Goal: Information Seeking & Learning: Learn about a topic

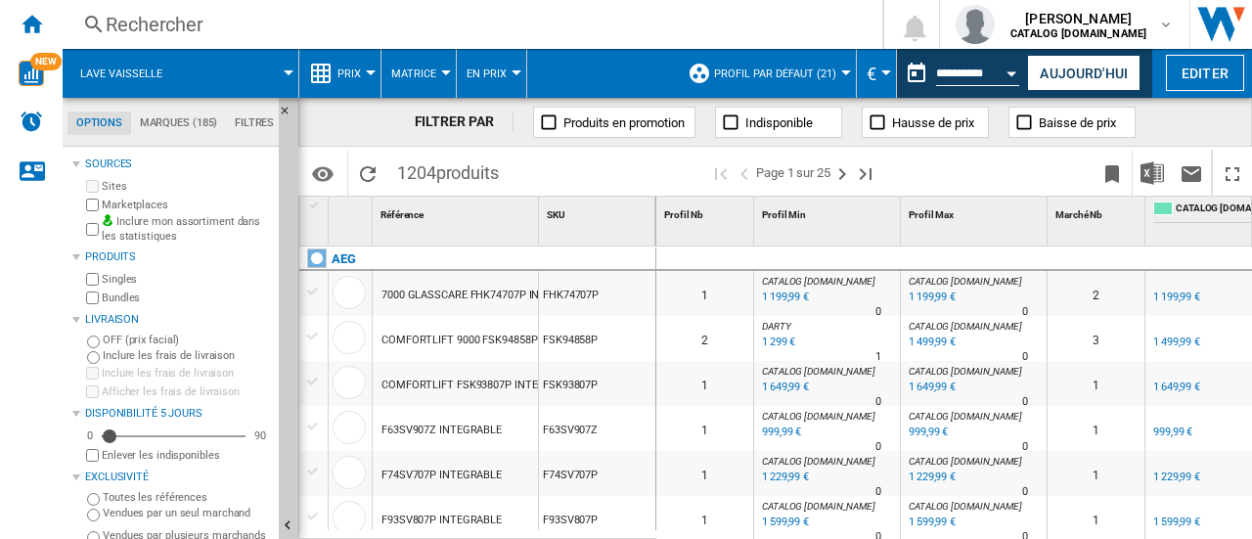
click at [474, 28] on div "Rechercher" at bounding box center [469, 24] width 726 height 27
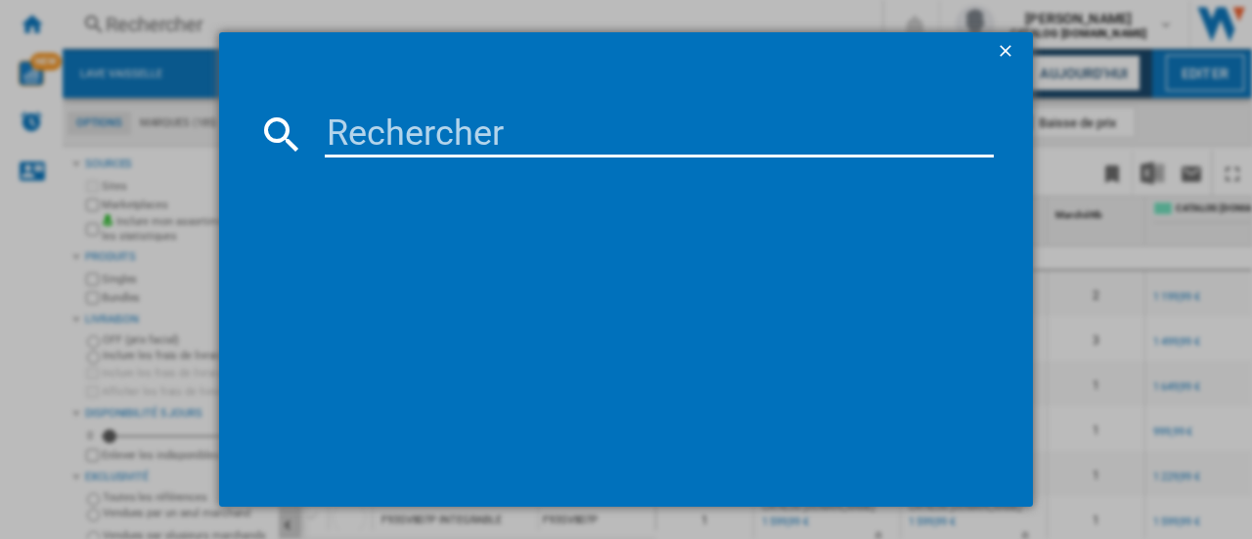
click at [462, 127] on input at bounding box center [659, 134] width 669 height 47
paste input "EW8F3814BI"
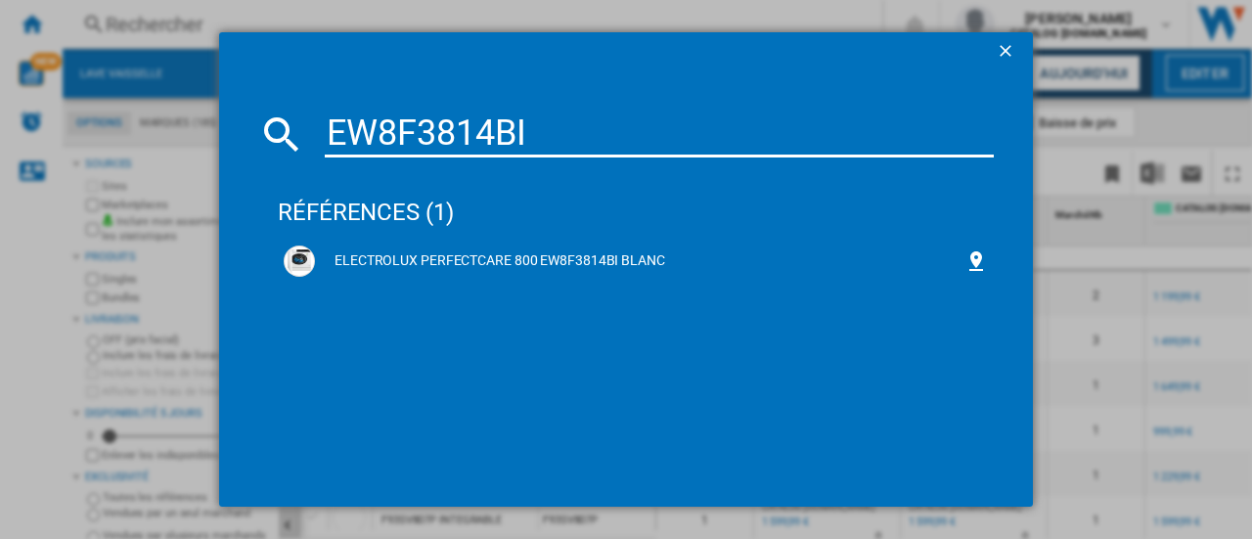
type input "EW8F3814BI"
click at [575, 256] on div "ELECTROLUX PERFECTCARE 800 EW8F3814BI BLANC" at bounding box center [640, 261] width 650 height 20
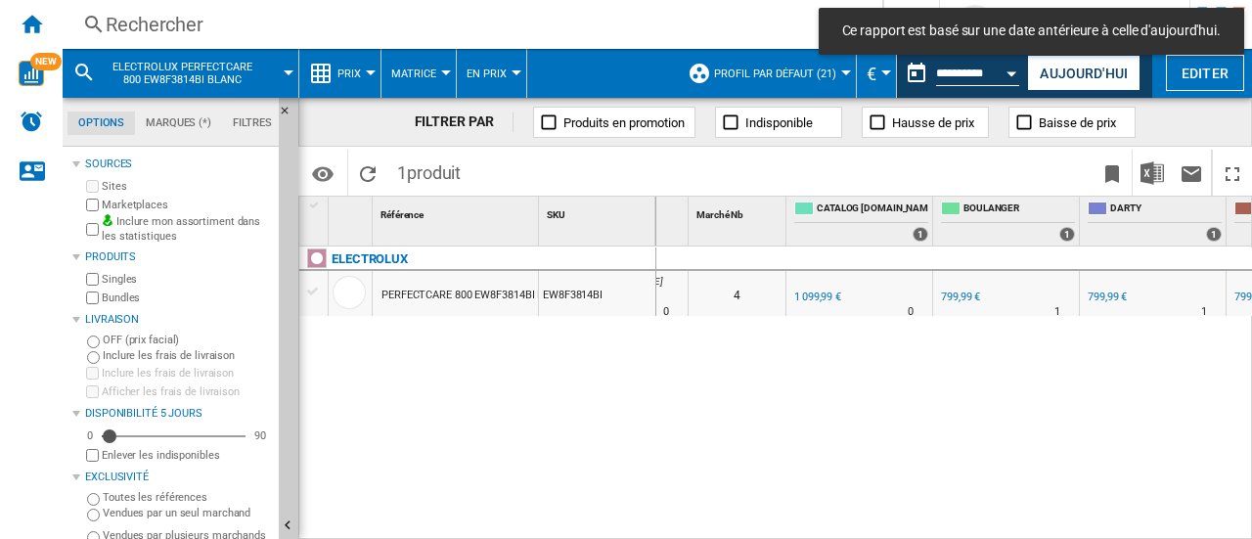
scroll to position [0, 479]
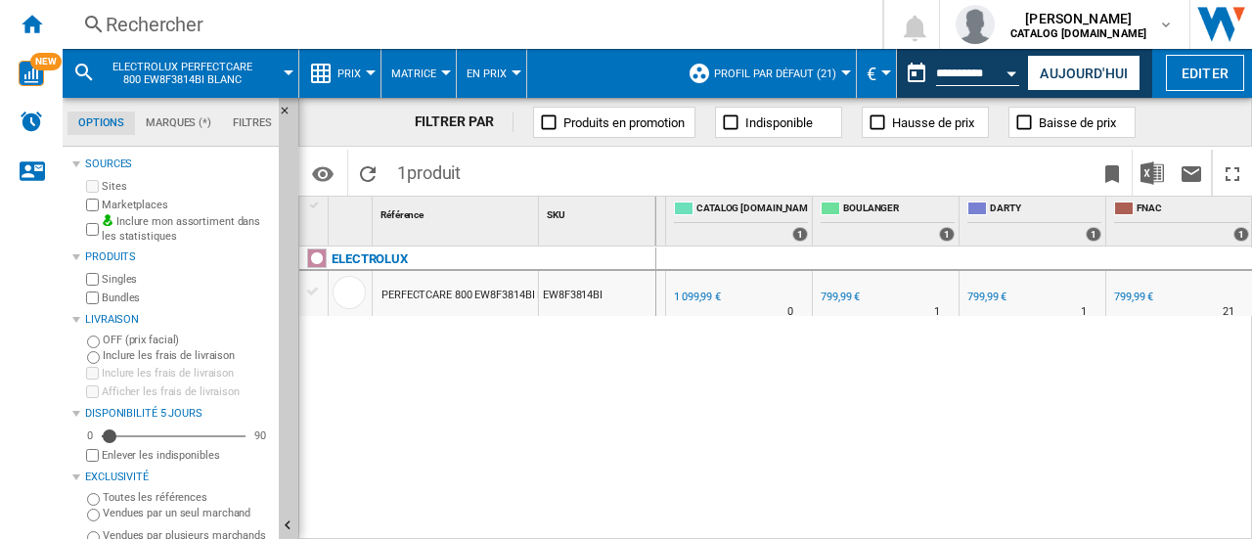
click at [368, 65] on button "Prix" at bounding box center [354, 73] width 33 height 49
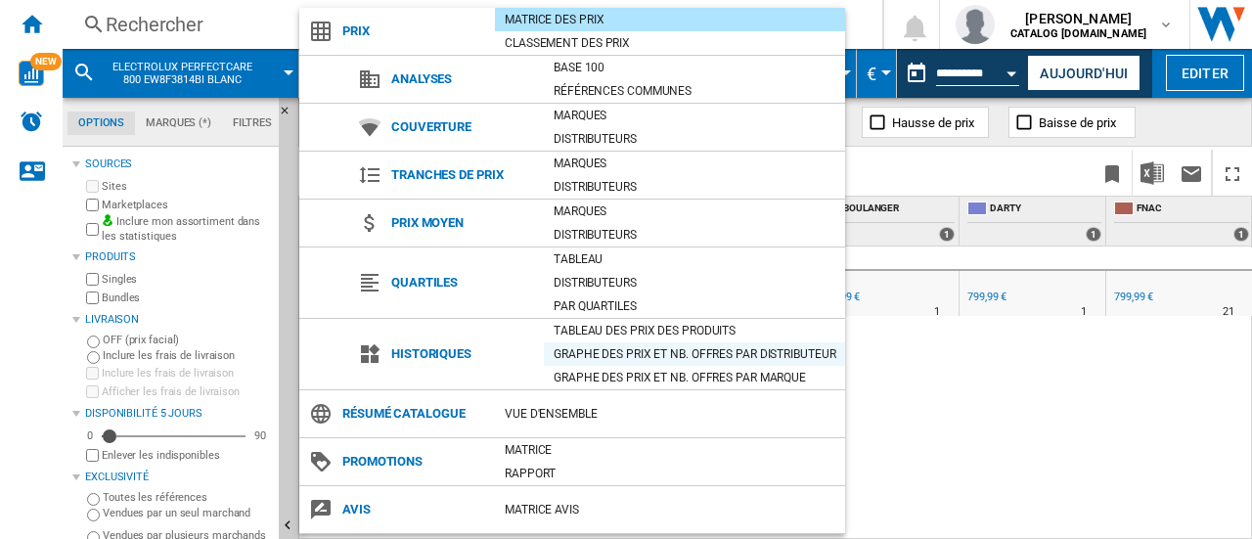
click at [643, 354] on div "Graphe des prix et nb. offres par distributeur" at bounding box center [694, 354] width 301 height 20
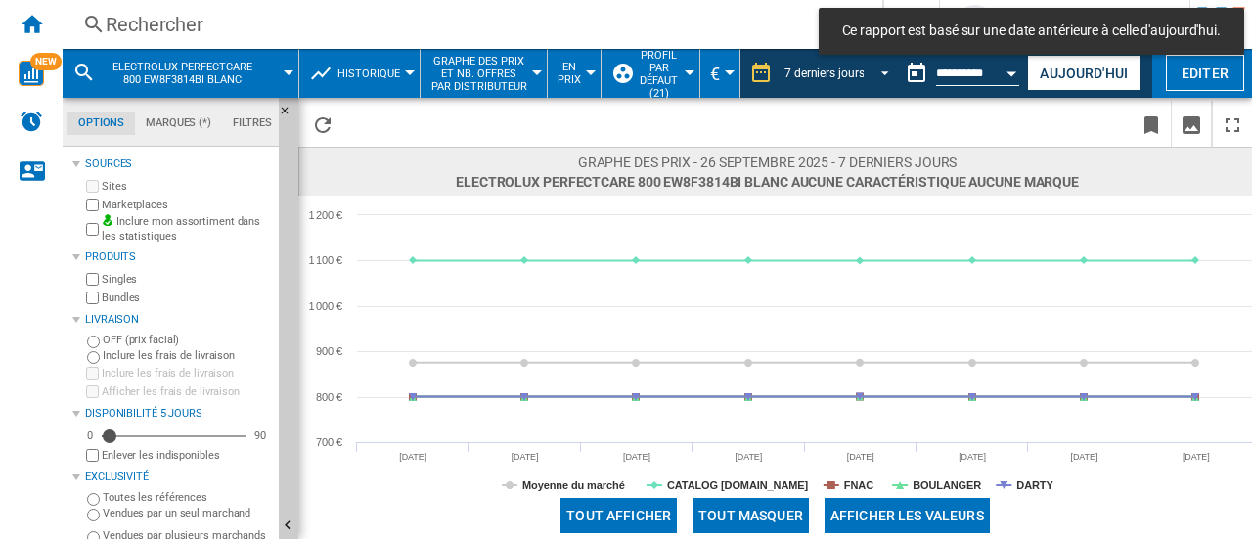
click at [883, 65] on span "REPORTS.WIZARD.STEPS.REPORT.STEPS.REPORT_OPTIONS.PERIOD: 7 derniers jours" at bounding box center [879, 72] width 23 height 18
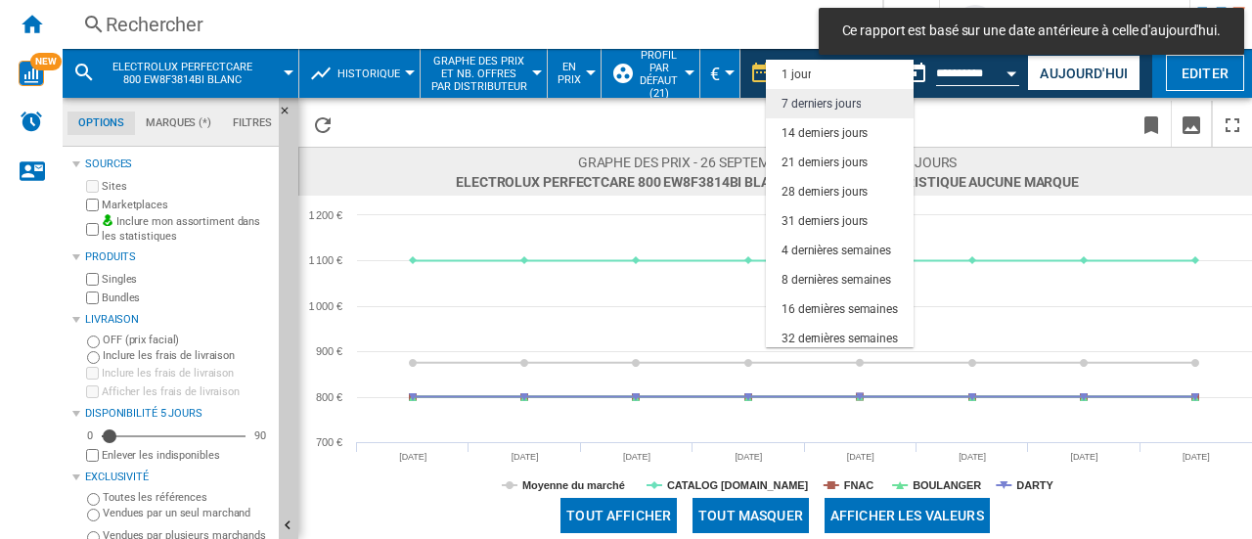
scroll to position [29, 0]
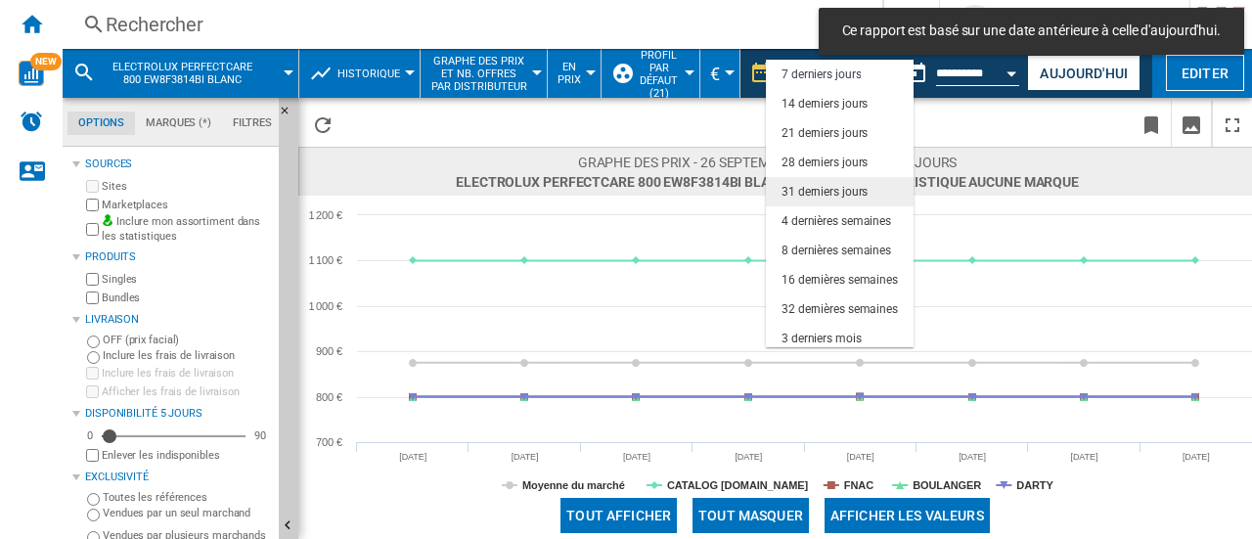
click at [863, 194] on div "31 derniers jours" at bounding box center [825, 192] width 86 height 17
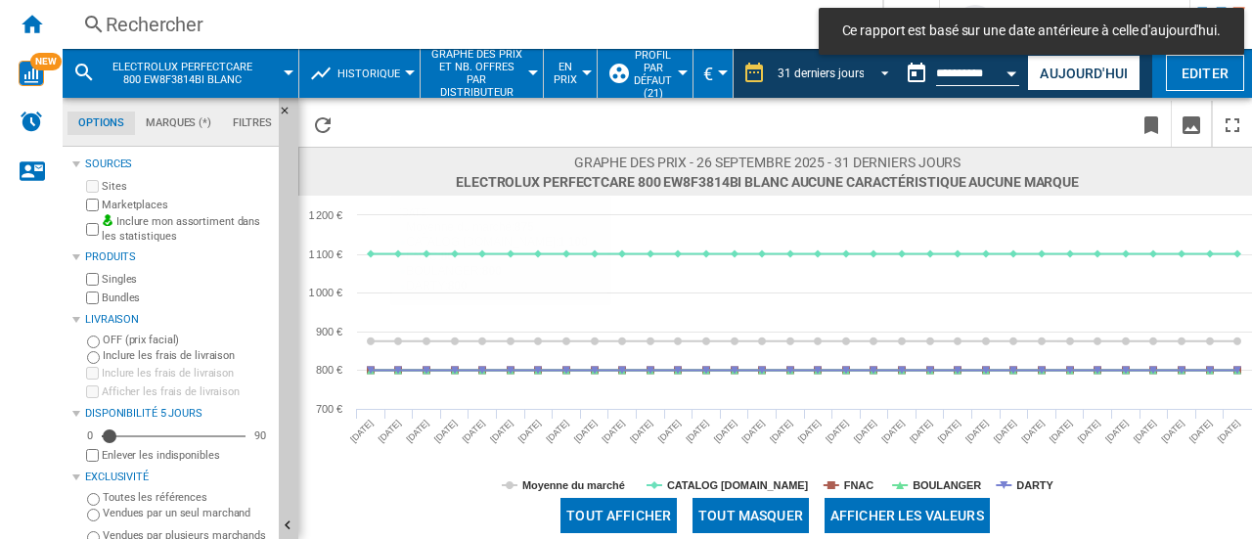
click at [880, 69] on span "REPORTS.WIZARD.STEPS.REPORT.STEPS.REPORT_OPTIONS.PERIOD: 31 derniers jours" at bounding box center [879, 72] width 23 height 18
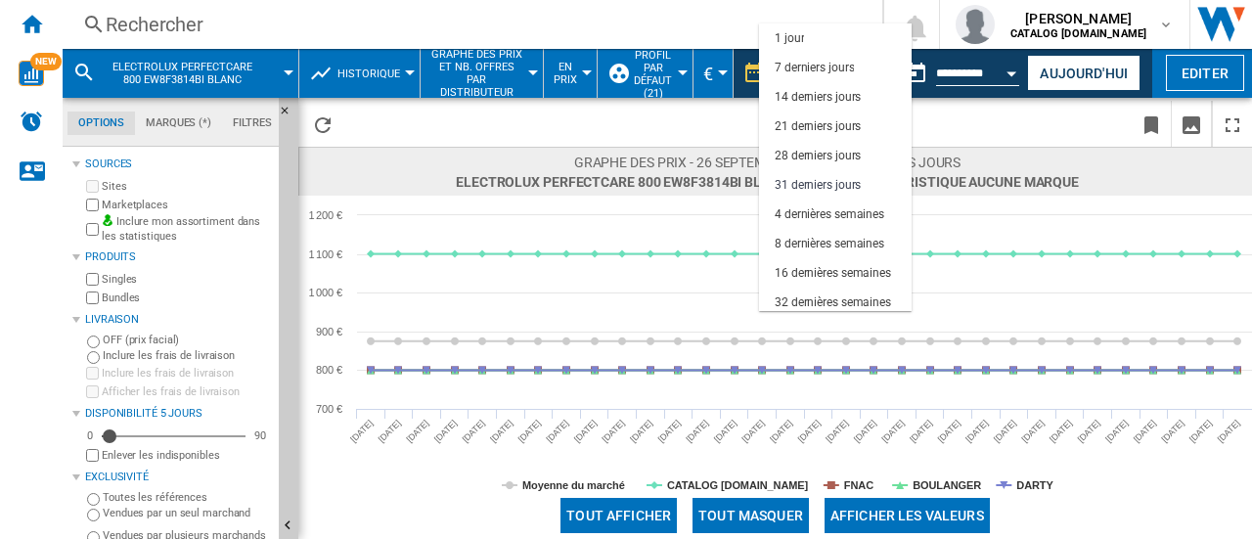
scroll to position [112, 0]
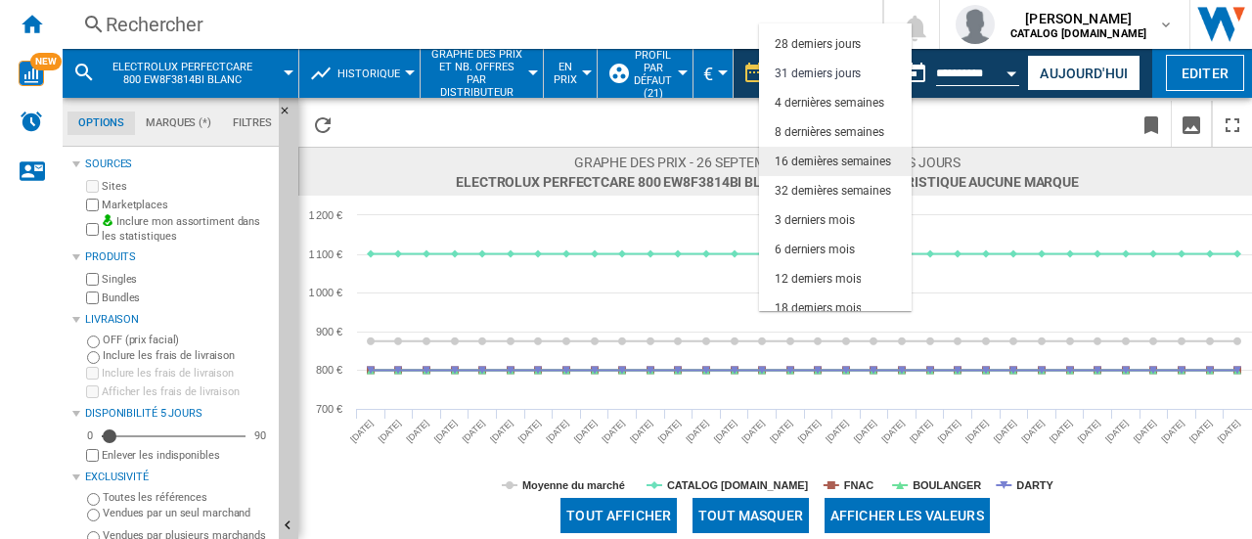
drag, startPoint x: 888, startPoint y: 155, endPoint x: 665, endPoint y: 331, distance: 284.2
click at [888, 155] on div "16 dernières semaines" at bounding box center [833, 162] width 116 height 17
